Goal: Information Seeking & Learning: Learn about a topic

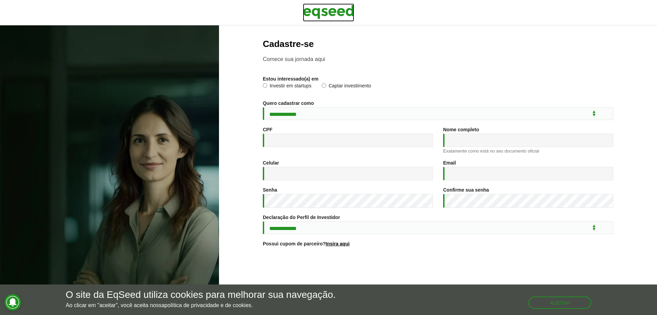
click at [336, 12] on img at bounding box center [328, 11] width 51 height 17
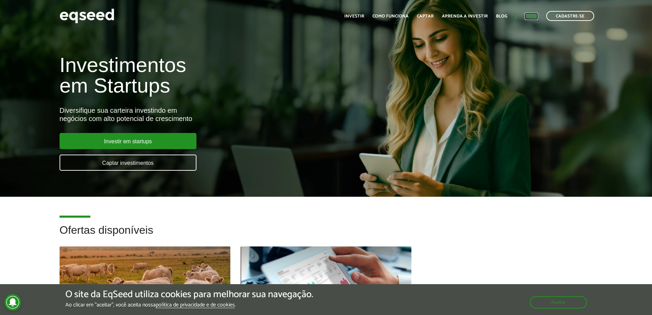
click at [530, 15] on link "Login" at bounding box center [531, 16] width 13 height 4
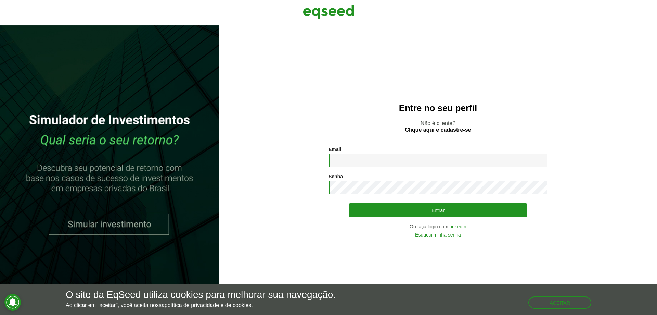
click at [342, 157] on input "Email *" at bounding box center [438, 159] width 219 height 13
type input "**********"
click at [349, 203] on button "Entrar" at bounding box center [438, 210] width 178 height 14
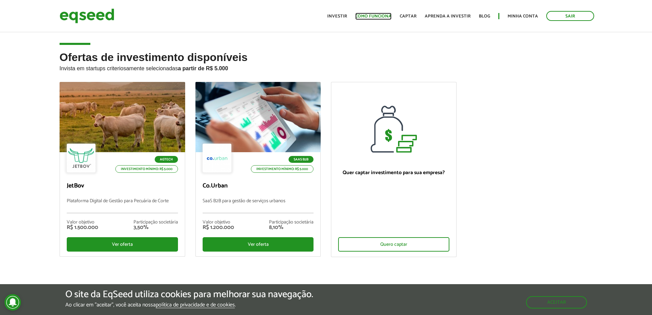
click at [363, 15] on link "Como funciona" at bounding box center [373, 16] width 36 height 4
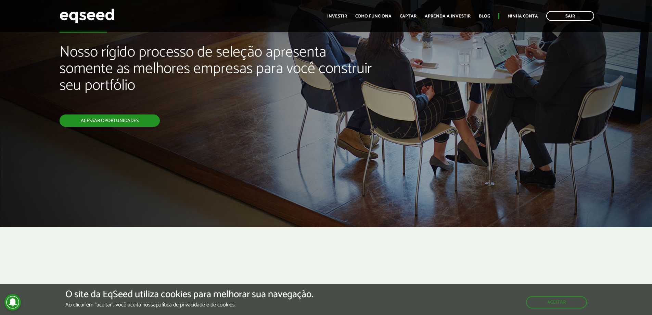
scroll to position [68, 0]
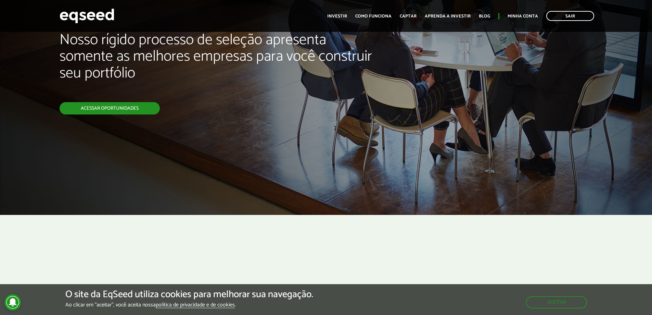
click at [120, 108] on link "Acessar oportunidades" at bounding box center [110, 108] width 100 height 12
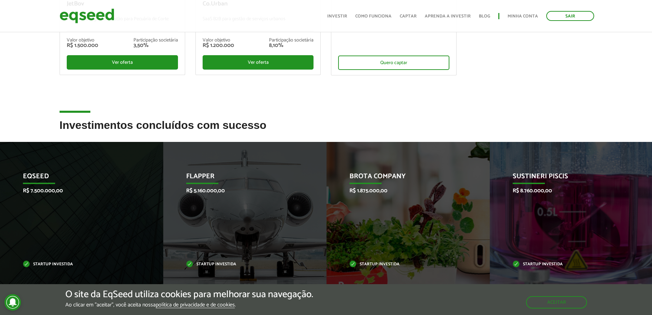
scroll to position [240, 0]
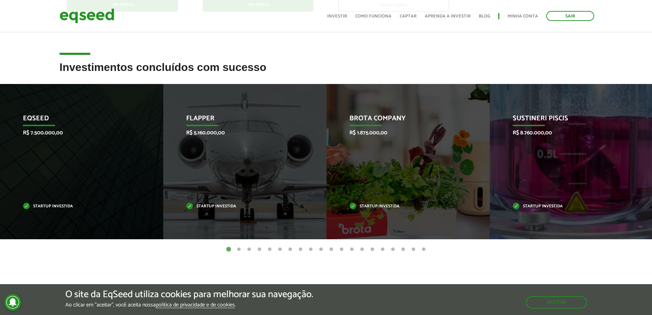
click at [239, 250] on button "2" at bounding box center [238, 249] width 7 height 7
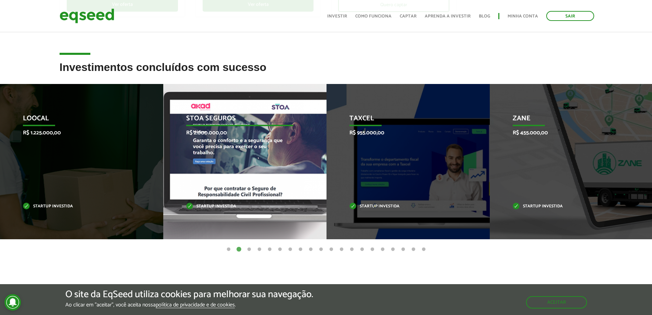
click at [235, 246] on button "2" at bounding box center [238, 249] width 7 height 7
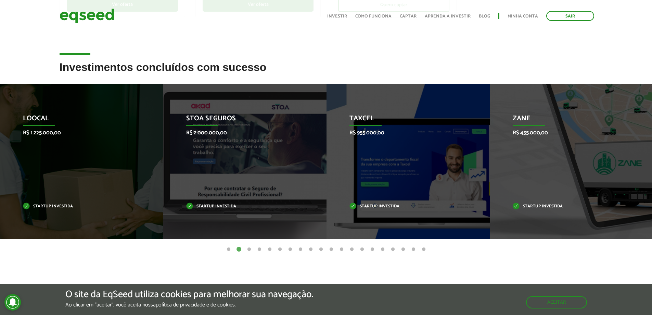
drag, startPoint x: 382, startPoint y: 266, endPoint x: 369, endPoint y: 266, distance: 12.7
click at [382, 266] on article "Investimentos concluídos com sucesso Invoop R$ 250.000,00 Startup investida Pro…" at bounding box center [326, 175] width 652 height 229
click at [250, 251] on button "3" at bounding box center [249, 249] width 7 height 7
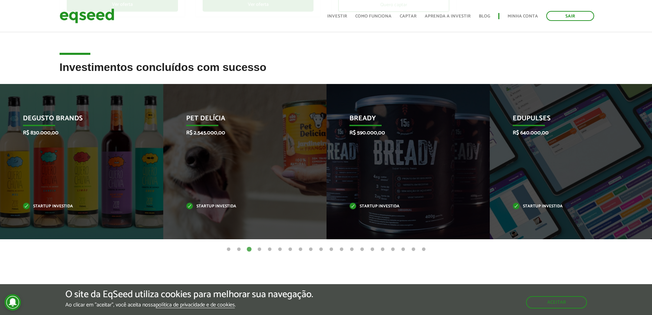
click at [258, 250] on button "4" at bounding box center [259, 249] width 7 height 7
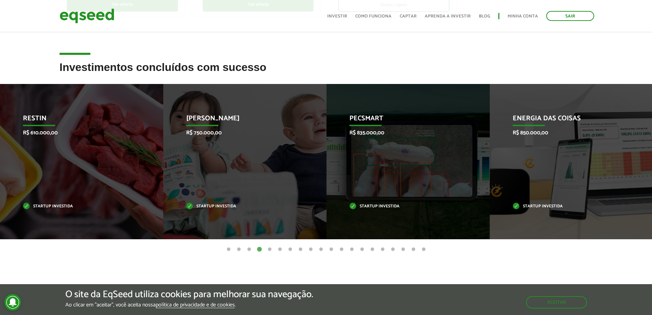
click at [262, 263] on article "Investimentos concluídos com sucesso Invoop R$ 250.000,00 Startup investida Pro…" at bounding box center [326, 175] width 652 height 229
